Goal: Information Seeking & Learning: Learn about a topic

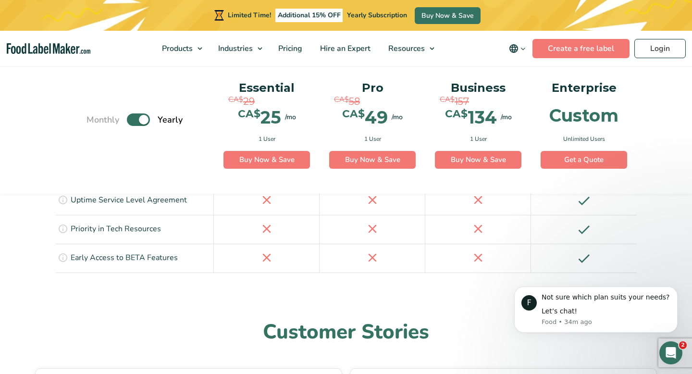
scroll to position [2325, 0]
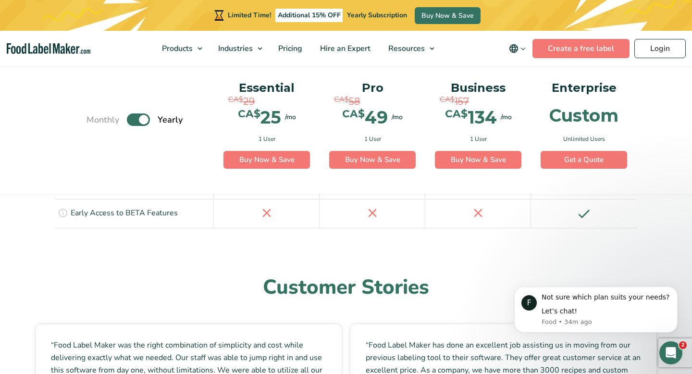
click at [45, 52] on img "main navigation" at bounding box center [49, 48] width 84 height 11
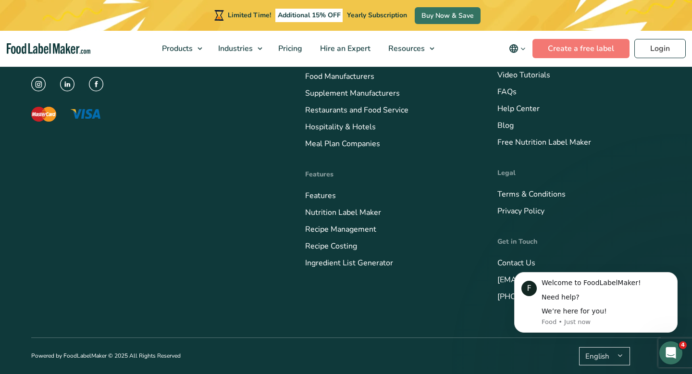
scroll to position [3909, 0]
click at [368, 13] on link "Food Nutrition Labelling" at bounding box center [347, 7] width 85 height 11
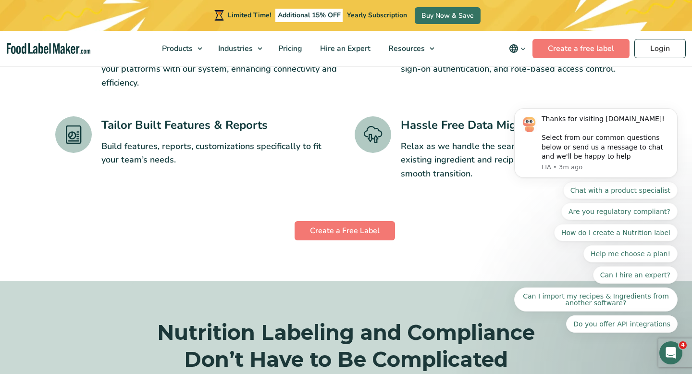
scroll to position [1679, 0]
